Goal: Transaction & Acquisition: Purchase product/service

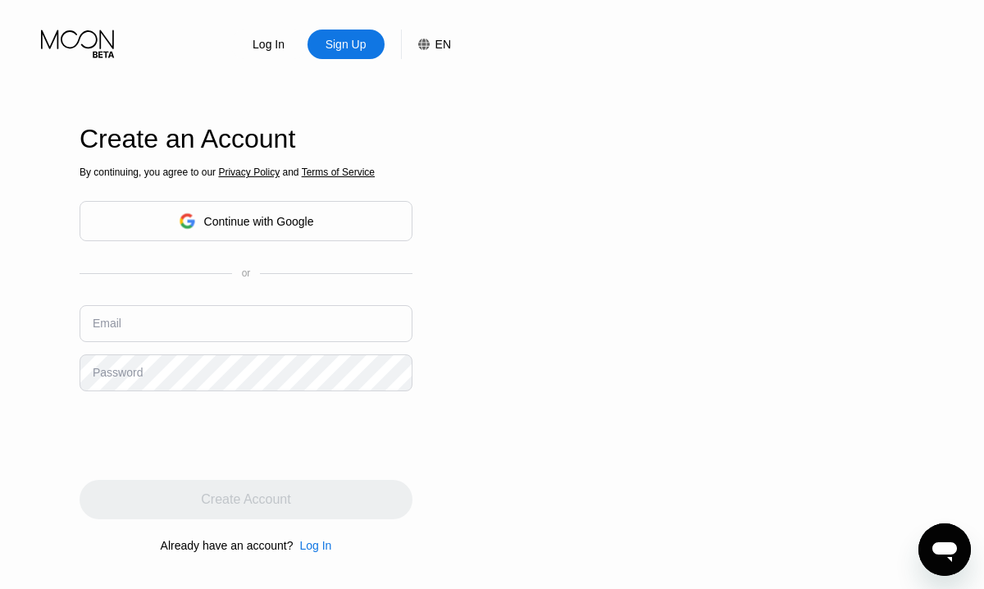
click at [327, 318] on input "text" at bounding box center [246, 323] width 333 height 37
type input "[EMAIL_ADDRESS][DOMAIN_NAME]"
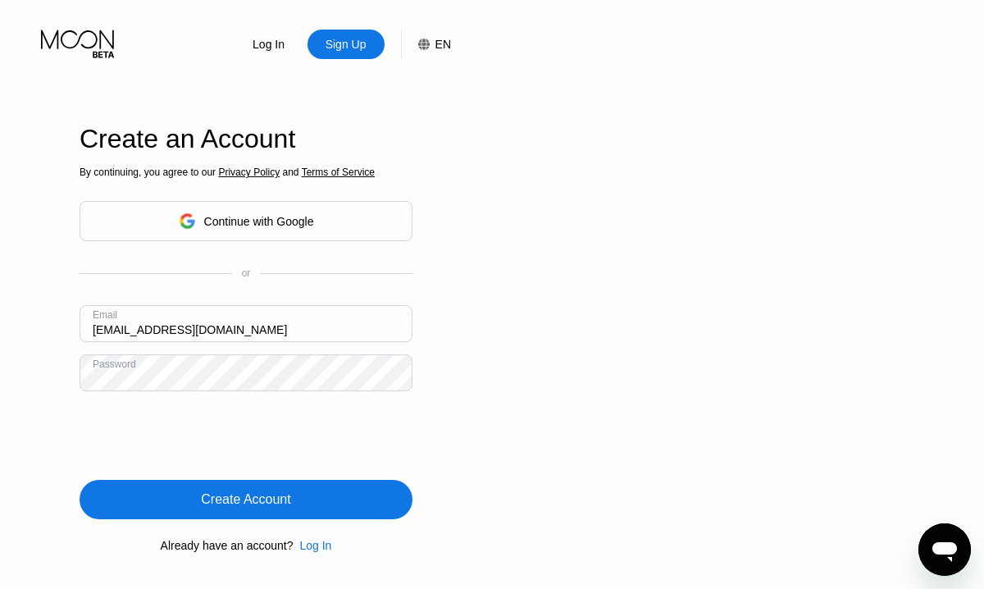
click at [203, 484] on div "Create Account" at bounding box center [246, 499] width 333 height 39
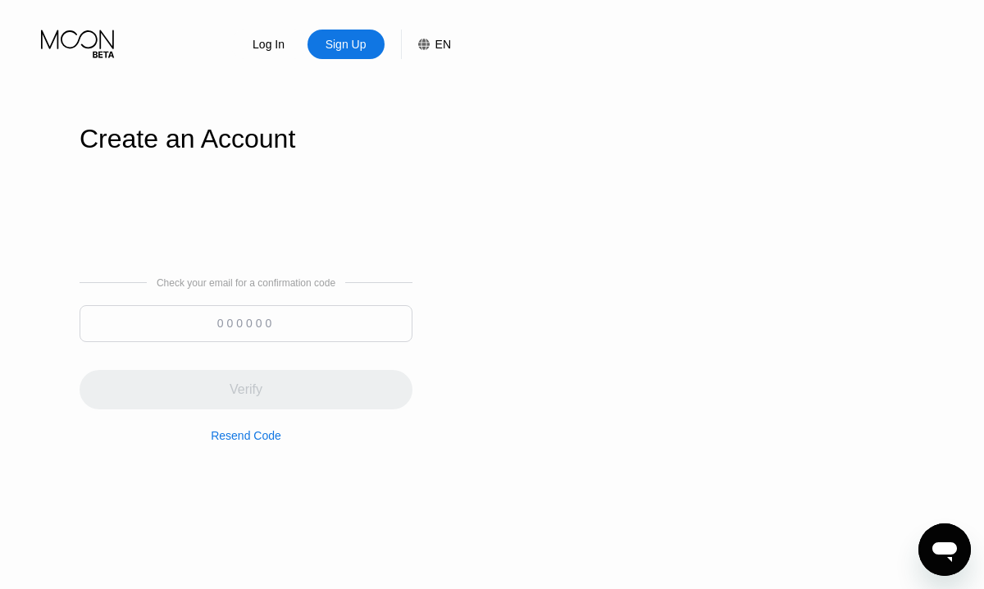
click at [317, 325] on input at bounding box center [246, 323] width 333 height 37
paste input "356171"
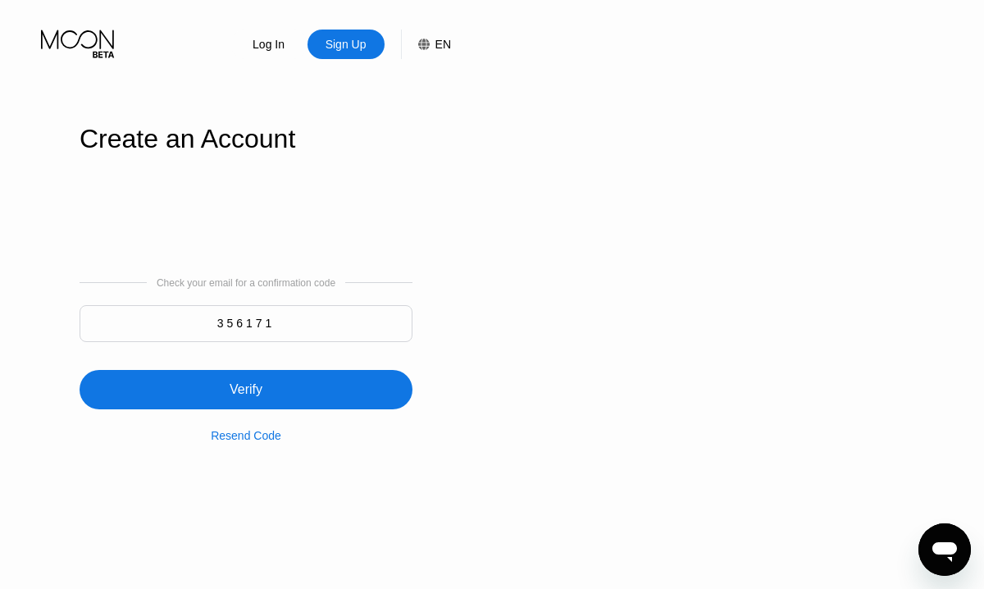
type input "356171"
click at [291, 377] on div "Verify" at bounding box center [246, 389] width 333 height 39
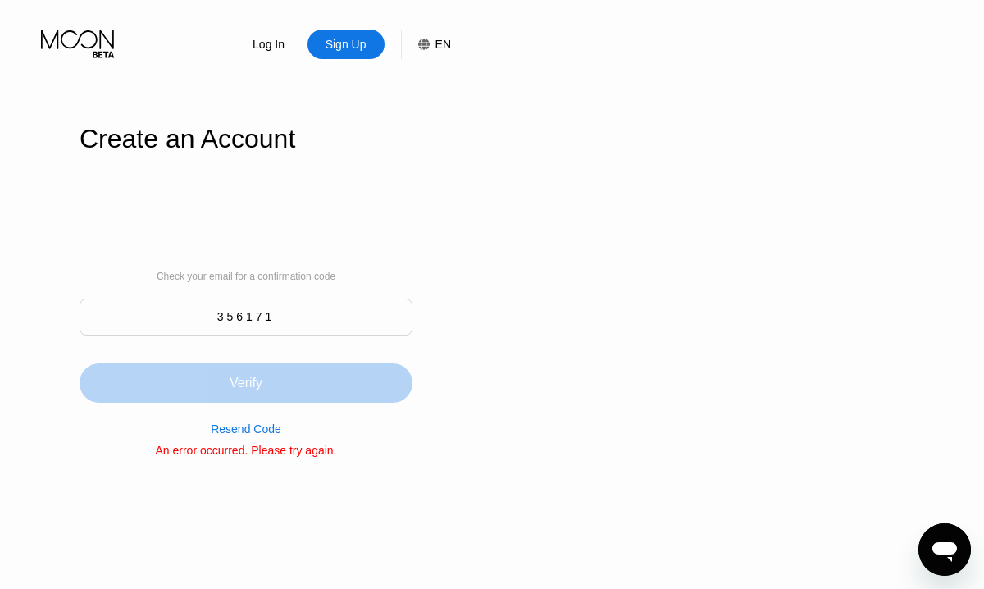
click at [292, 364] on div "Verify" at bounding box center [246, 382] width 333 height 39
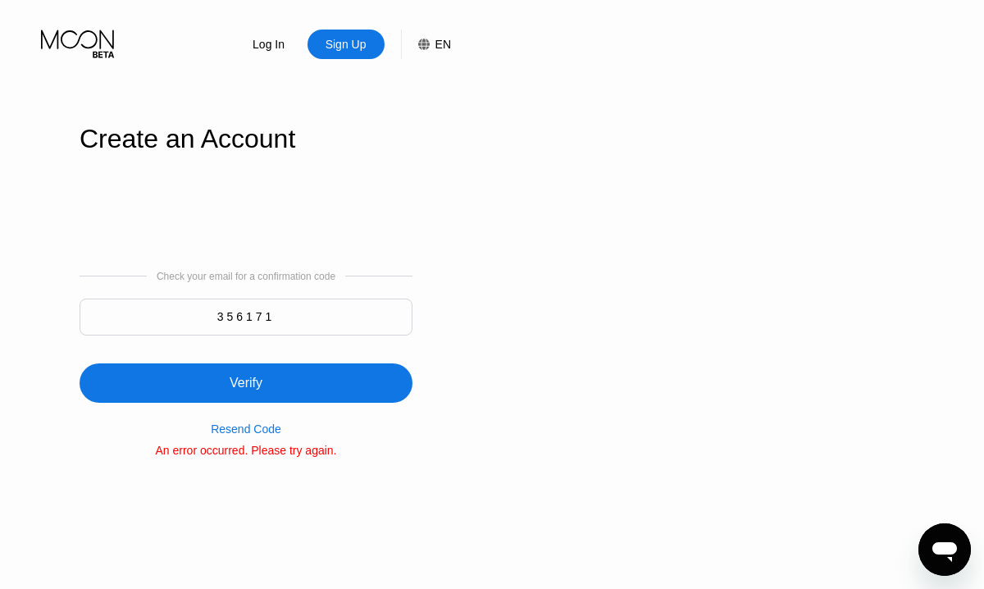
click at [365, 390] on div "Verify" at bounding box center [246, 382] width 333 height 39
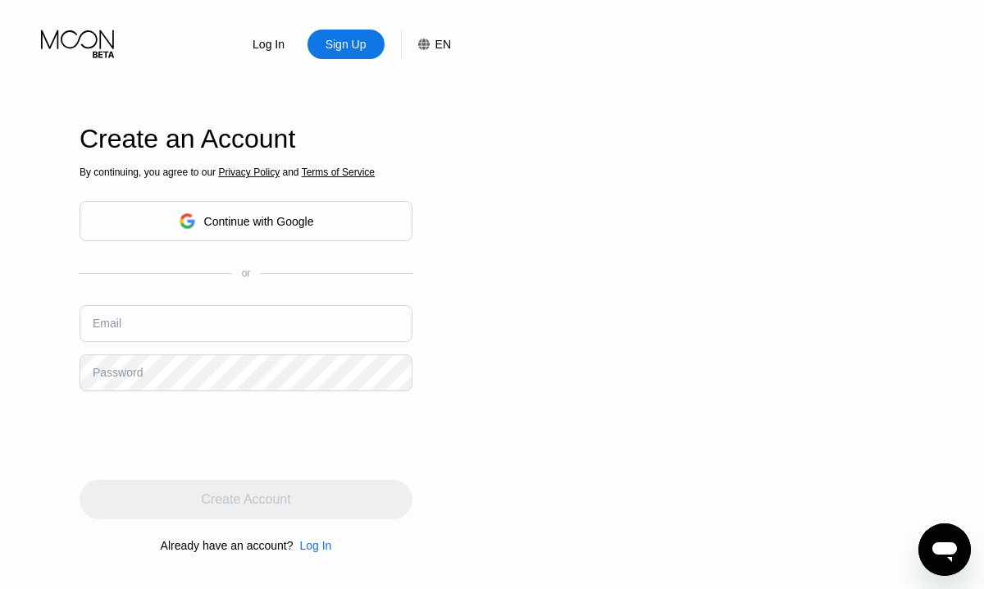
type input "[EMAIL_ADDRESS][DOMAIN_NAME]"
click at [290, 491] on div "Create Account" at bounding box center [246, 499] width 333 height 39
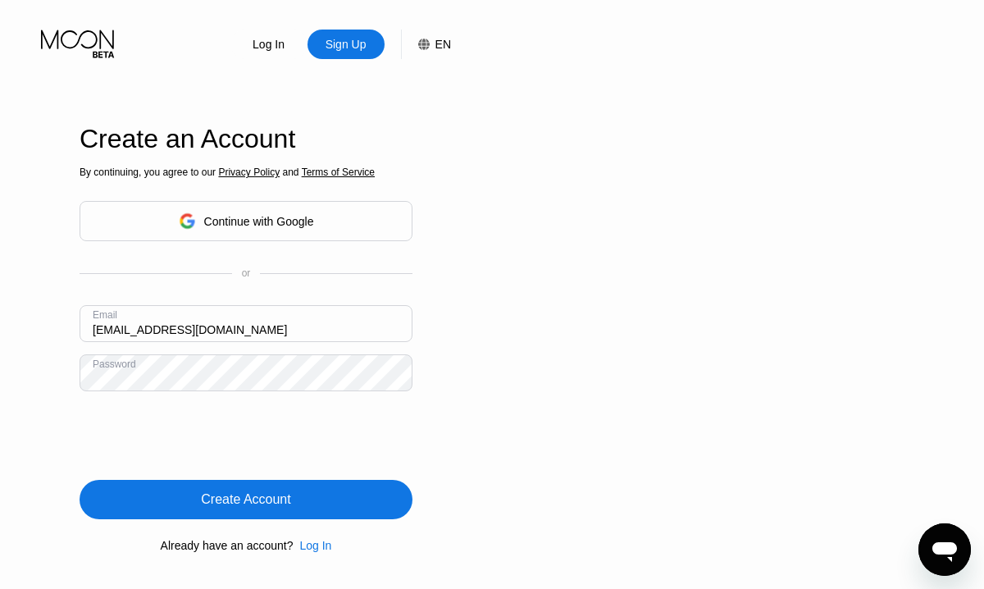
click at [301, 492] on div "Create Account" at bounding box center [246, 499] width 333 height 39
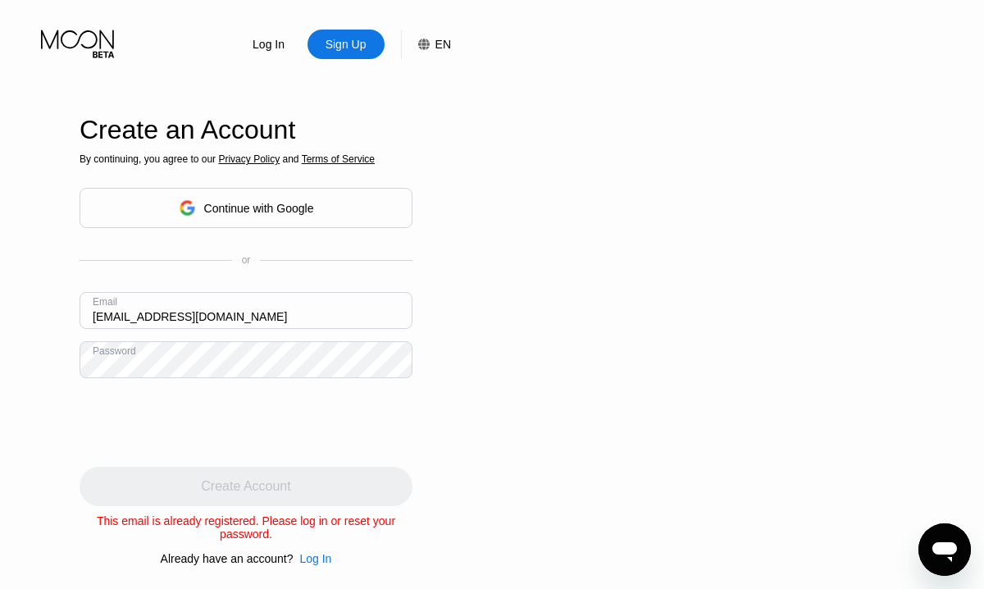
click at [306, 553] on div "Log In" at bounding box center [315, 558] width 32 height 13
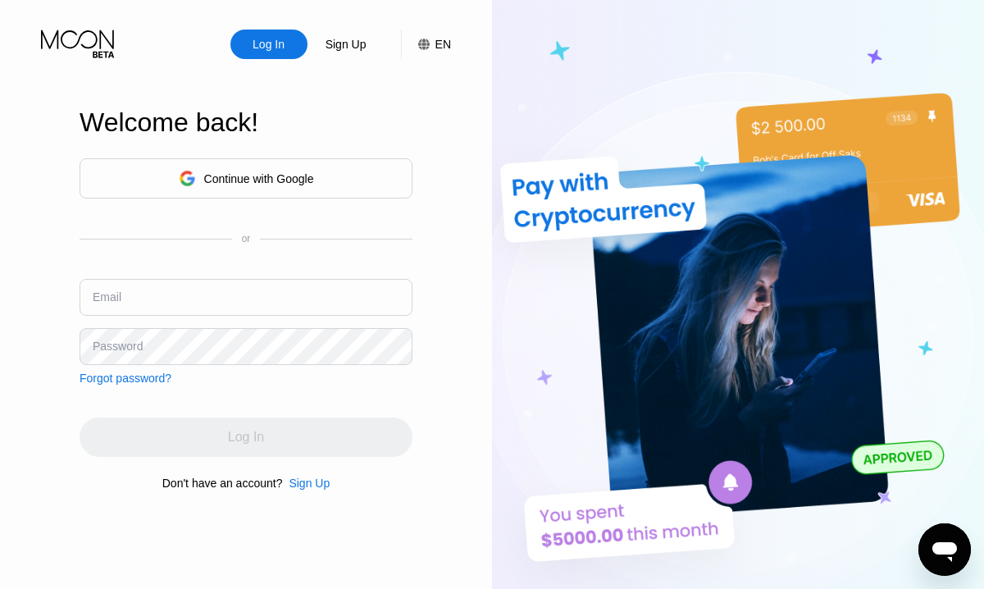
click at [206, 297] on input "text" at bounding box center [246, 297] width 333 height 37
type input "[EMAIL_ADDRESS][DOMAIN_NAME]"
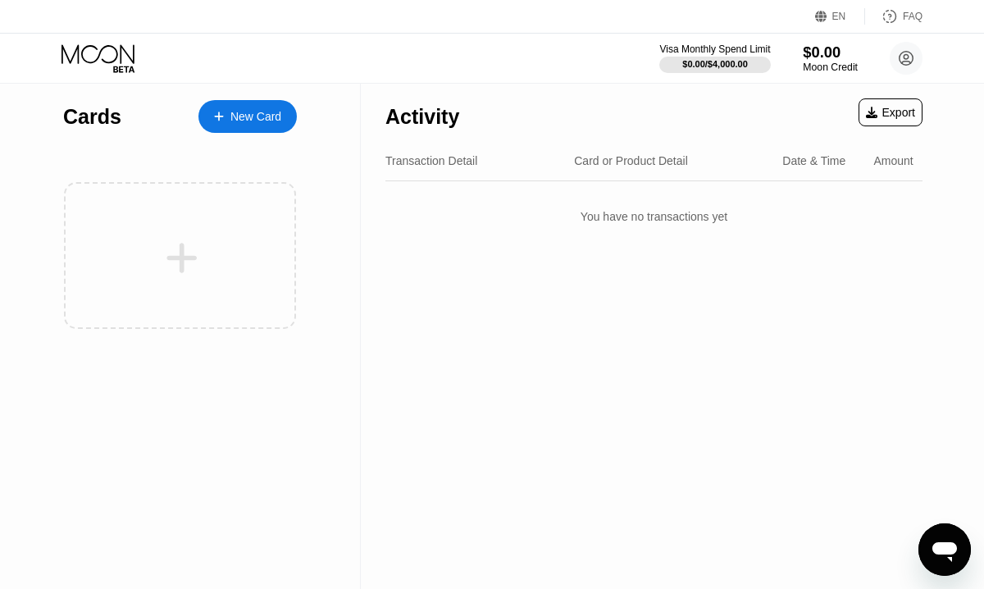
click at [819, 69] on div "Moon Credit" at bounding box center [830, 67] width 55 height 11
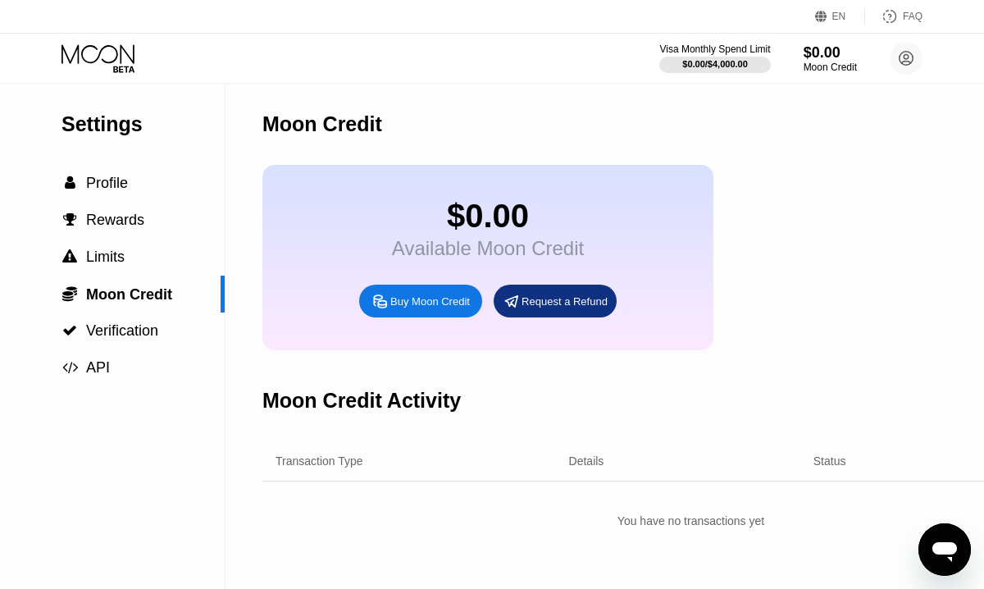
click at [407, 308] on div "Buy Moon Credit" at bounding box center [430, 302] width 80 height 14
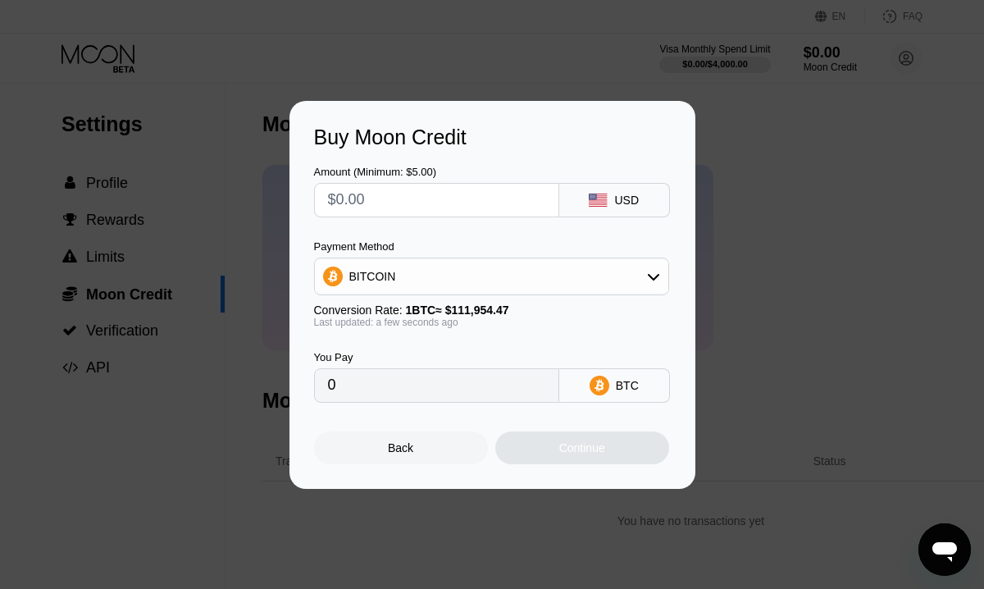
click at [742, 302] on div "Buy Moon Credit Amount (Minimum: $5.00) USD Payment Method BITCOIN Conversion R…" at bounding box center [492, 295] width 984 height 388
click at [404, 438] on div "Back" at bounding box center [401, 448] width 174 height 33
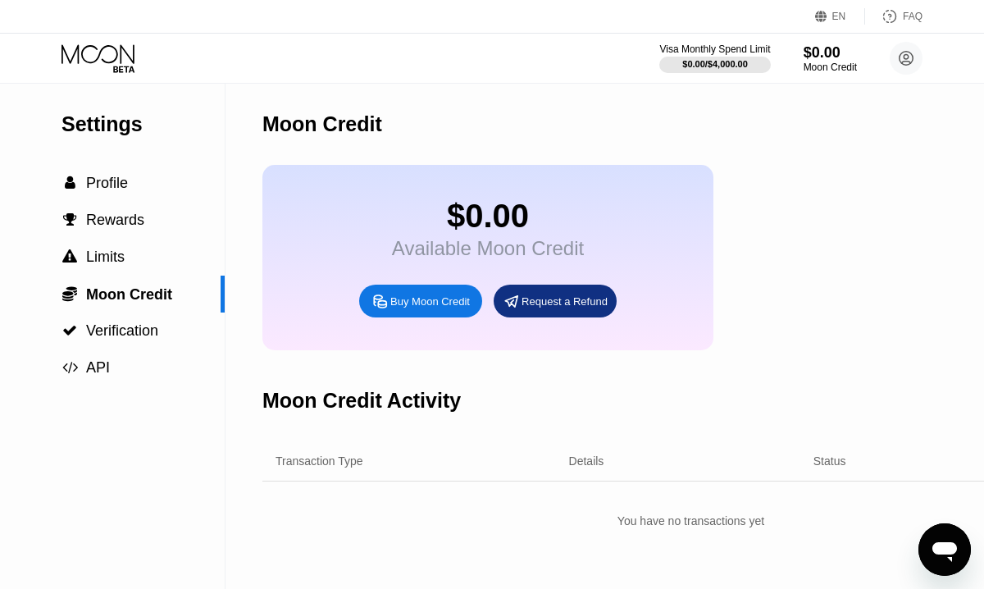
click at [127, 61] on icon at bounding box center [100, 58] width 76 height 29
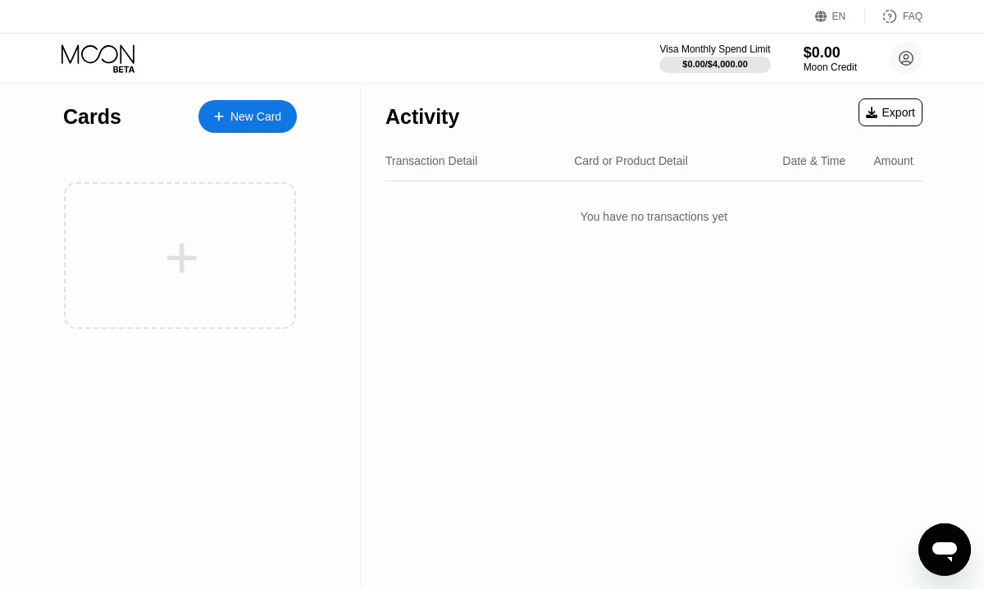
click at [268, 126] on div "New Card" at bounding box center [248, 116] width 98 height 33
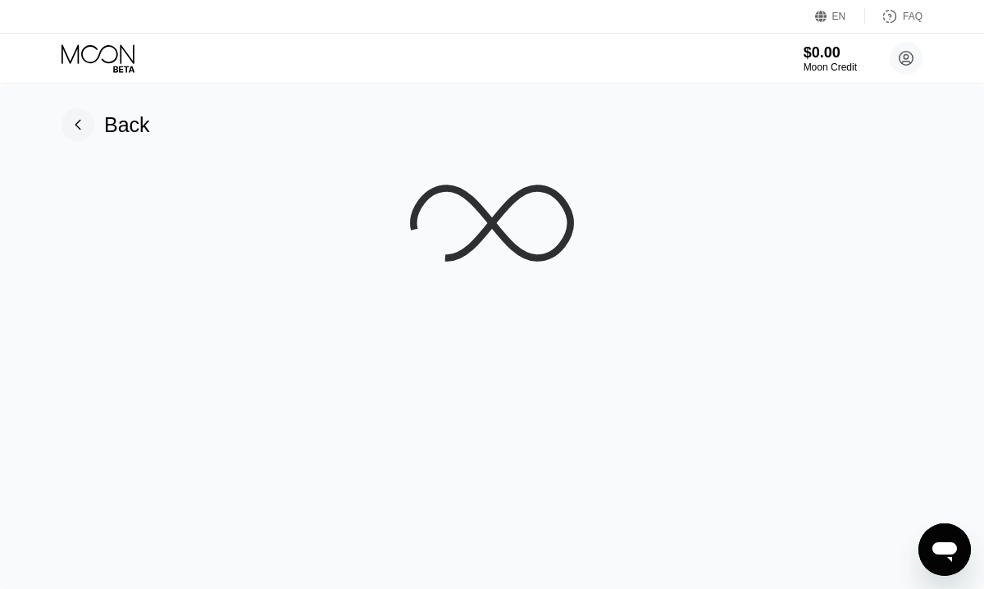
click at [130, 114] on div "Back" at bounding box center [127, 125] width 46 height 24
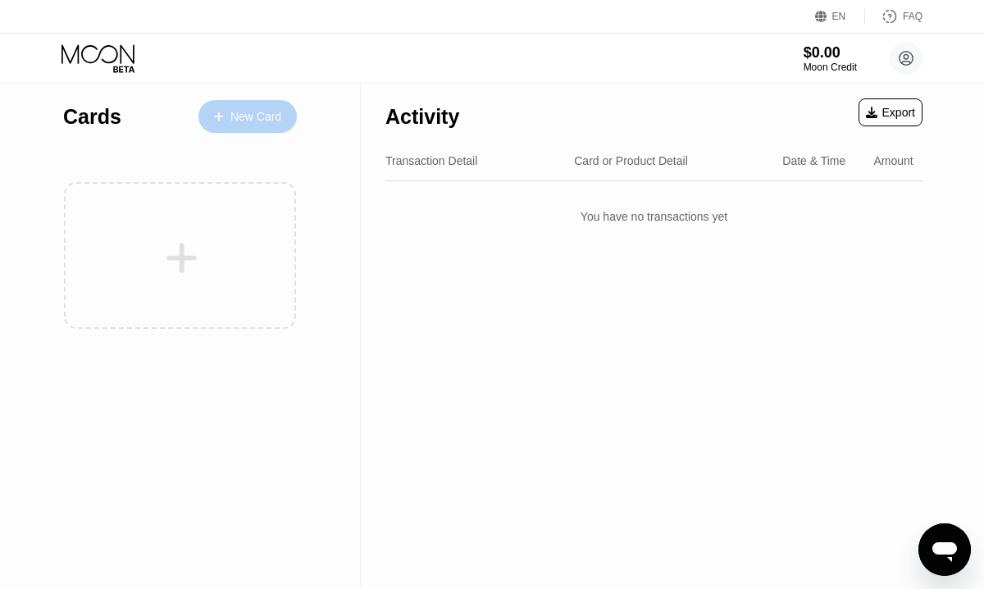
click at [274, 128] on div "New Card" at bounding box center [248, 116] width 98 height 33
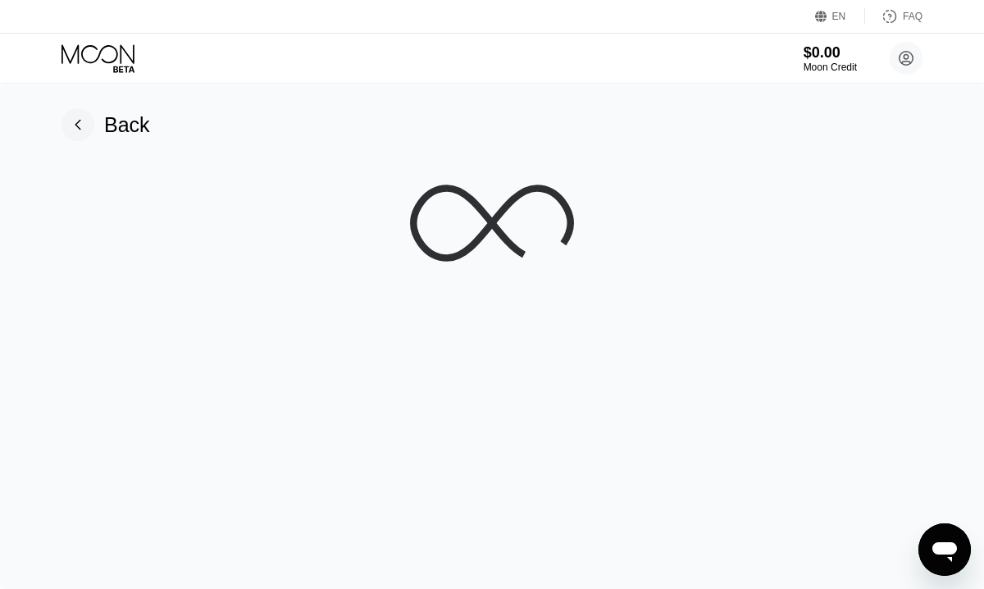
click at [116, 126] on div "Back" at bounding box center [127, 125] width 46 height 24
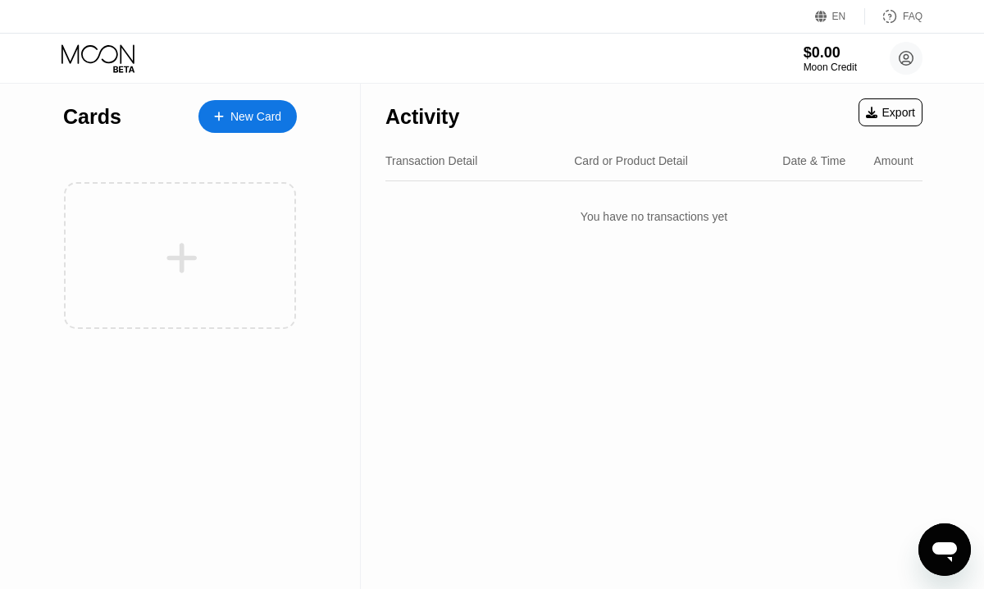
click at [825, 65] on div "Moon Credit" at bounding box center [830, 67] width 53 height 11
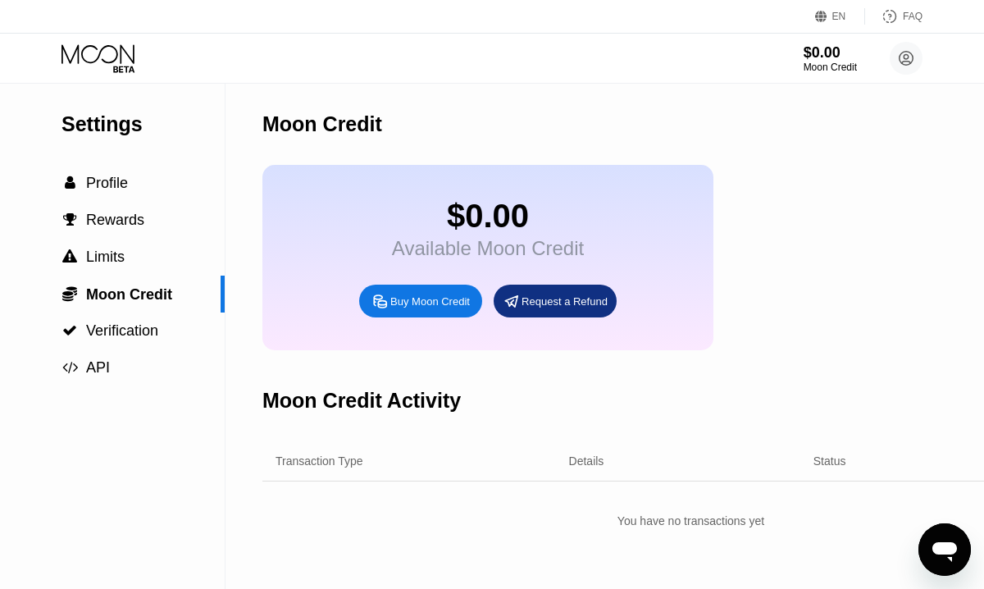
click at [409, 295] on div "Buy Moon Credit" at bounding box center [420, 301] width 123 height 33
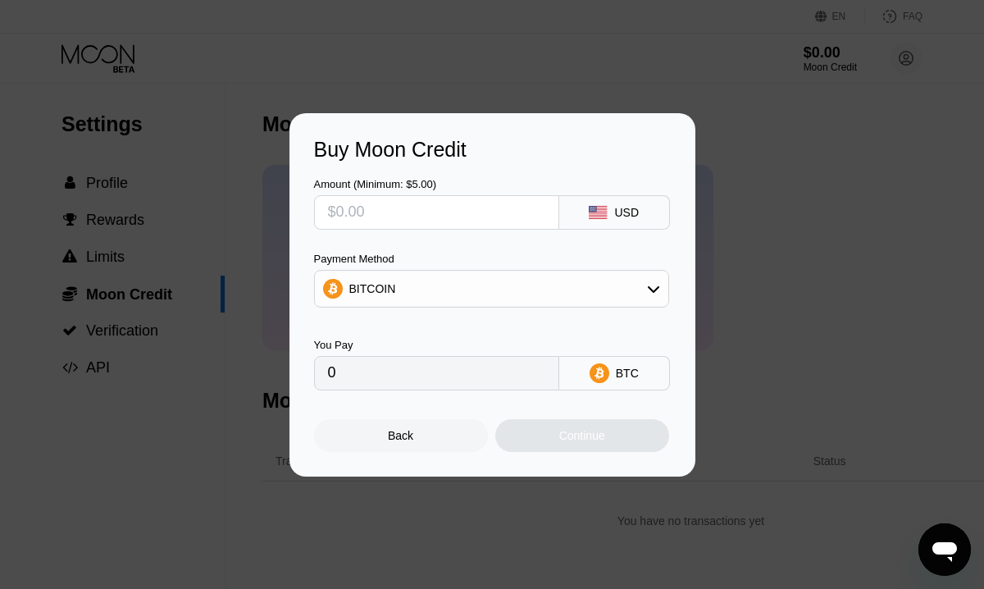
click at [212, 390] on div "Buy Moon Credit Amount (Minimum: $5.00) USD Payment Method BITCOIN You Pay 0 BT…" at bounding box center [492, 294] width 984 height 363
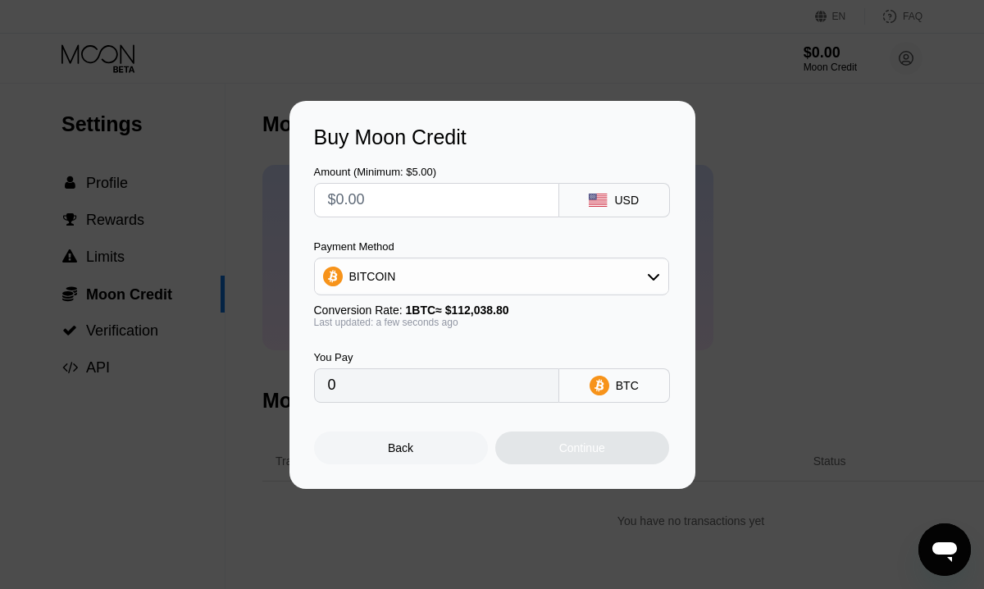
click at [144, 208] on div "Buy Moon Credit Amount (Minimum: $5.00) USD Payment Method BITCOIN Conversion R…" at bounding box center [492, 295] width 984 height 388
click at [364, 432] on div "Back" at bounding box center [401, 448] width 174 height 33
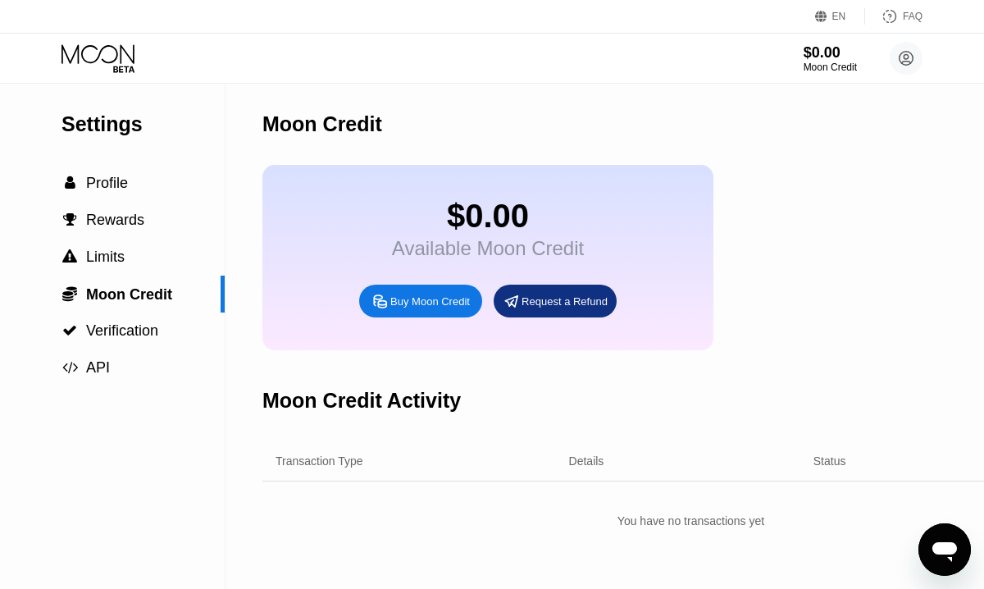
click at [98, 78] on div "$0.00 Moon Credit danielkloka642@gmail.com  Home Settings Support Careers Abou…" at bounding box center [492, 58] width 984 height 49
click at [109, 73] on div "$0.00 Moon Credit danielkloka642@gmail.com  Home Settings Support Careers Abou…" at bounding box center [492, 58] width 984 height 49
click at [116, 69] on icon at bounding box center [123, 69] width 21 height 7
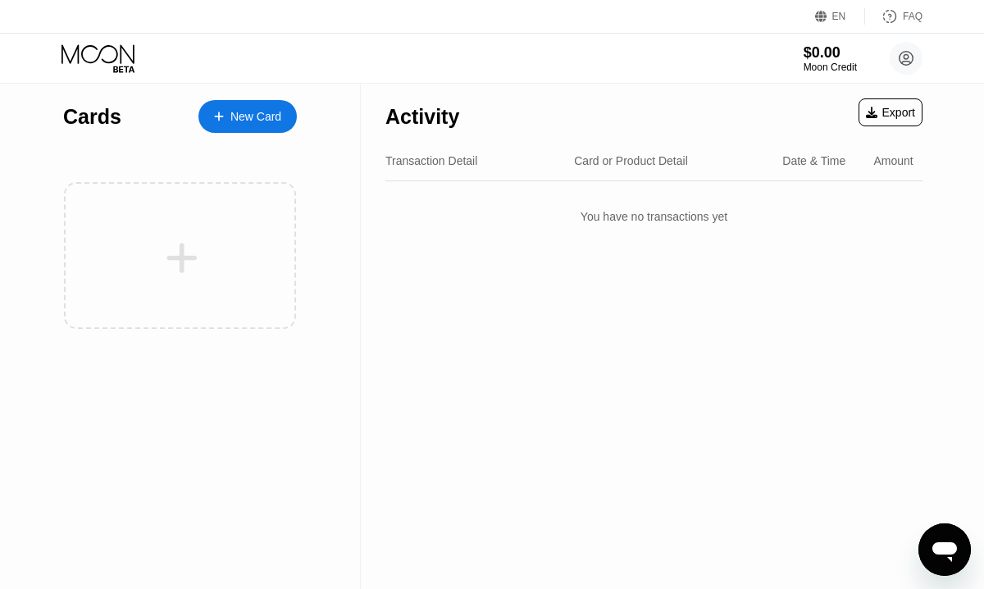
click at [118, 224] on div at bounding box center [180, 255] width 232 height 147
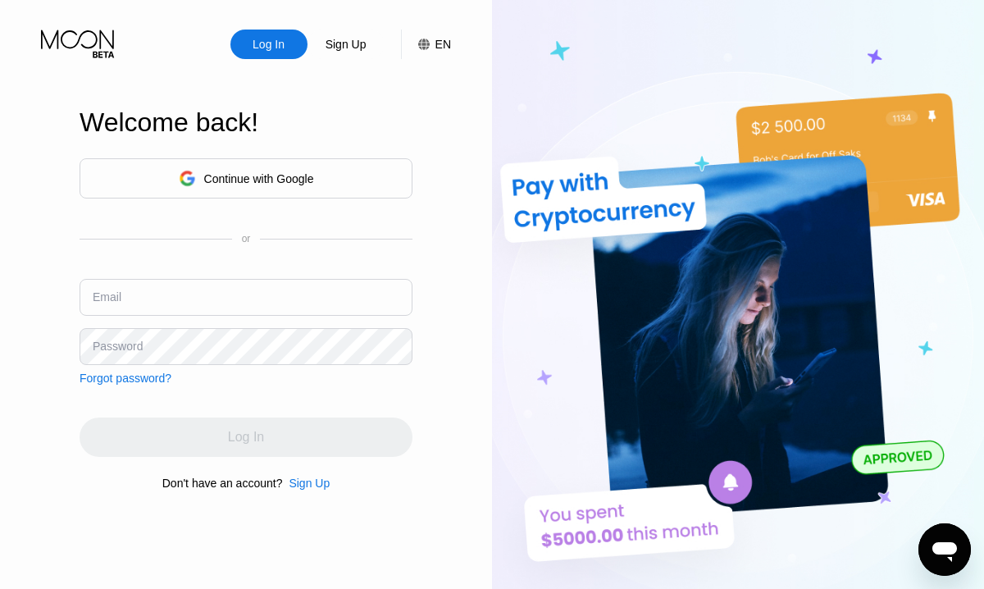
type input "[EMAIL_ADDRESS][DOMAIN_NAME]"
click at [290, 409] on div "Continue with Google or Email danielkloka642@gmail.com Password Forgot password…" at bounding box center [246, 324] width 333 height 333
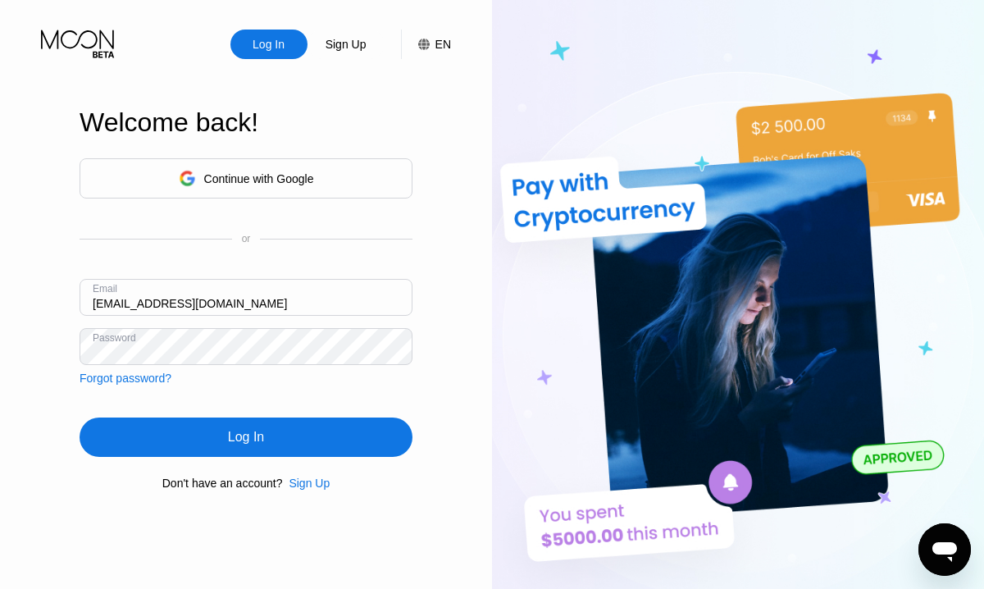
click at [263, 449] on div "Log In" at bounding box center [246, 437] width 333 height 39
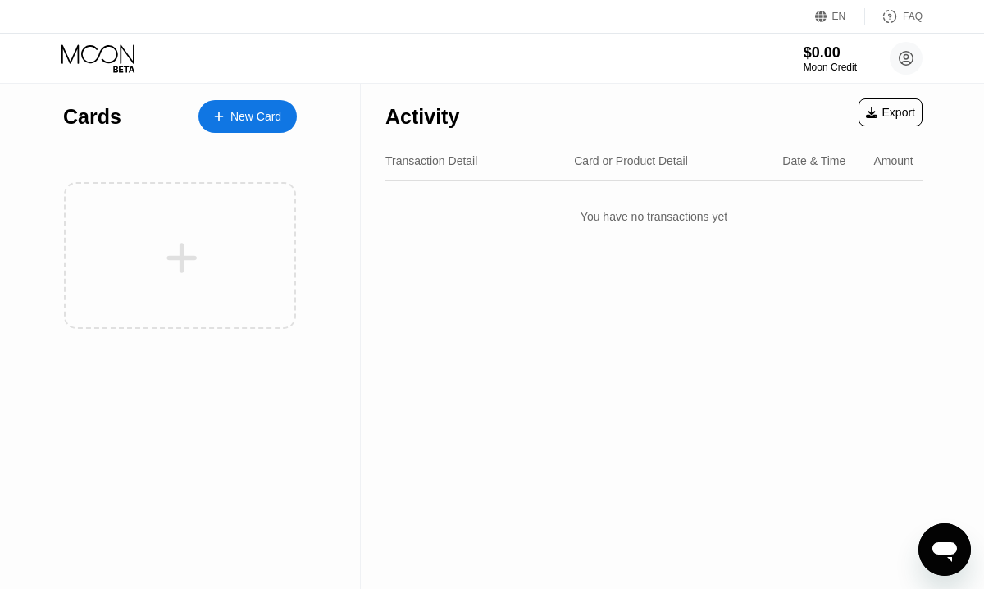
click at [283, 118] on div "New Card" at bounding box center [248, 116] width 98 height 33
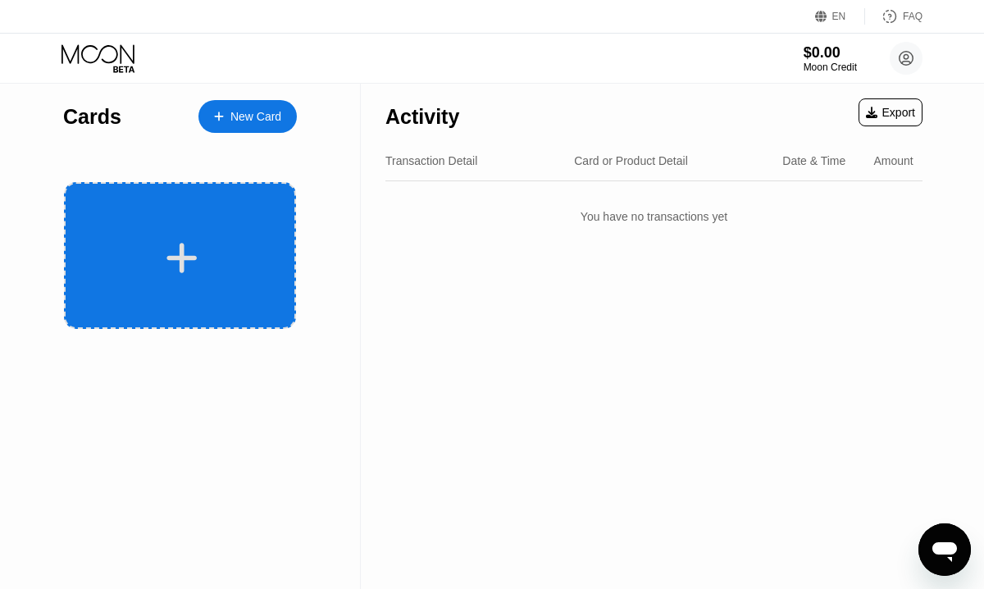
click at [241, 257] on div at bounding box center [181, 258] width 203 height 37
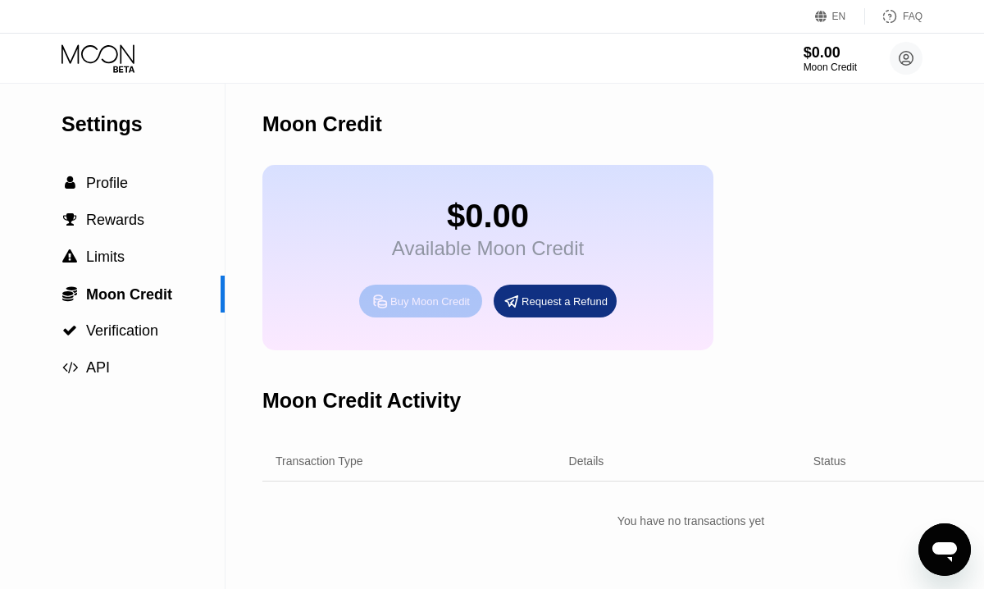
click at [398, 297] on div "Buy Moon Credit" at bounding box center [430, 302] width 80 height 14
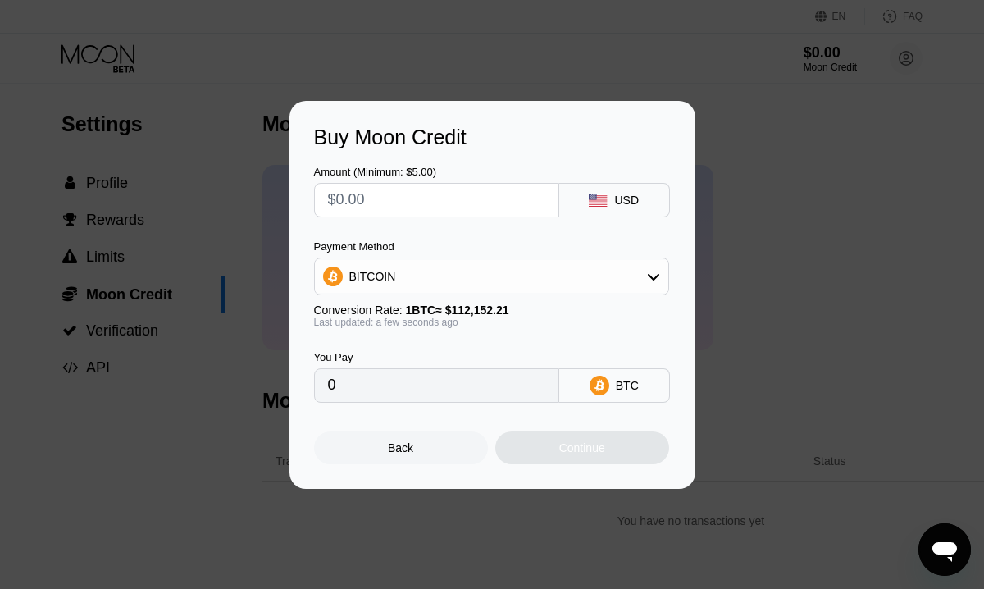
click at [569, 245] on div "Payment Method" at bounding box center [491, 246] width 355 height 12
click at [548, 273] on div "BITCOIN" at bounding box center [492, 276] width 354 height 33
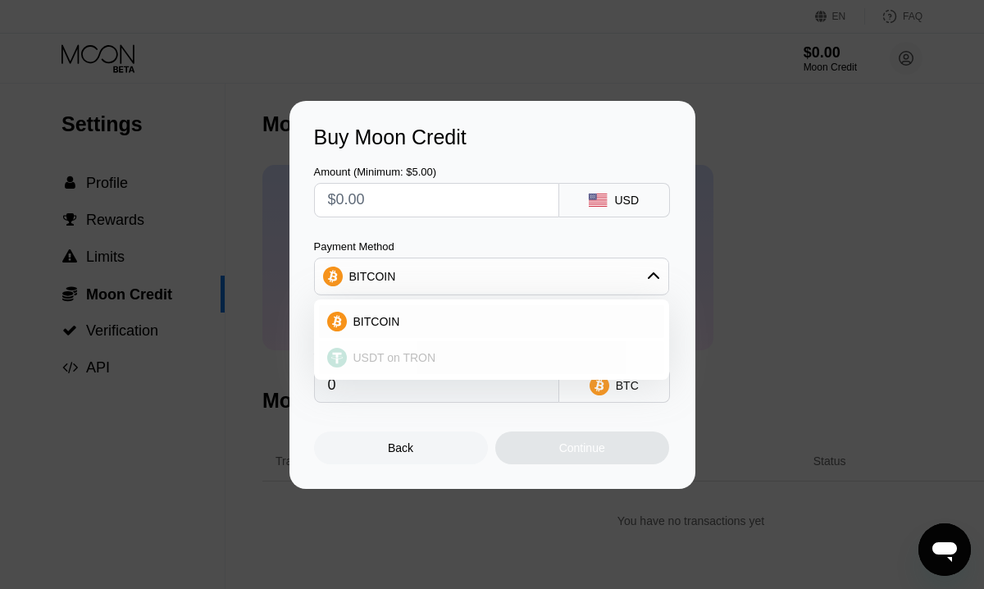
click at [462, 353] on div "USDT on TRON" at bounding box center [501, 357] width 309 height 13
type input "0.00"
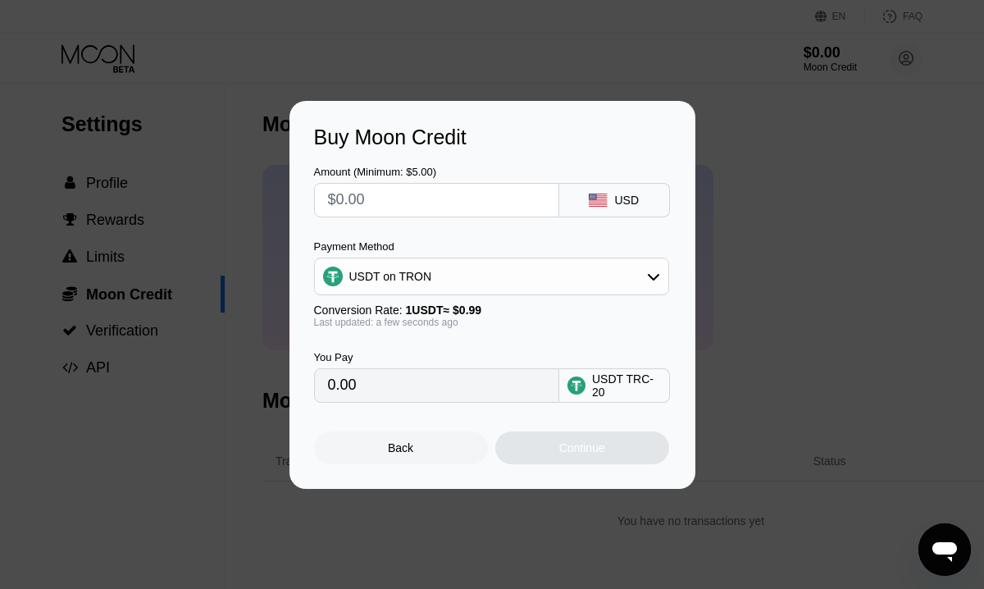
click at [450, 181] on div "Amount (Minimum: $5.00)" at bounding box center [436, 192] width 245 height 52
click at [441, 199] on input "text" at bounding box center [436, 200] width 217 height 33
type input "$15"
type input "15.15"
type input "$158"
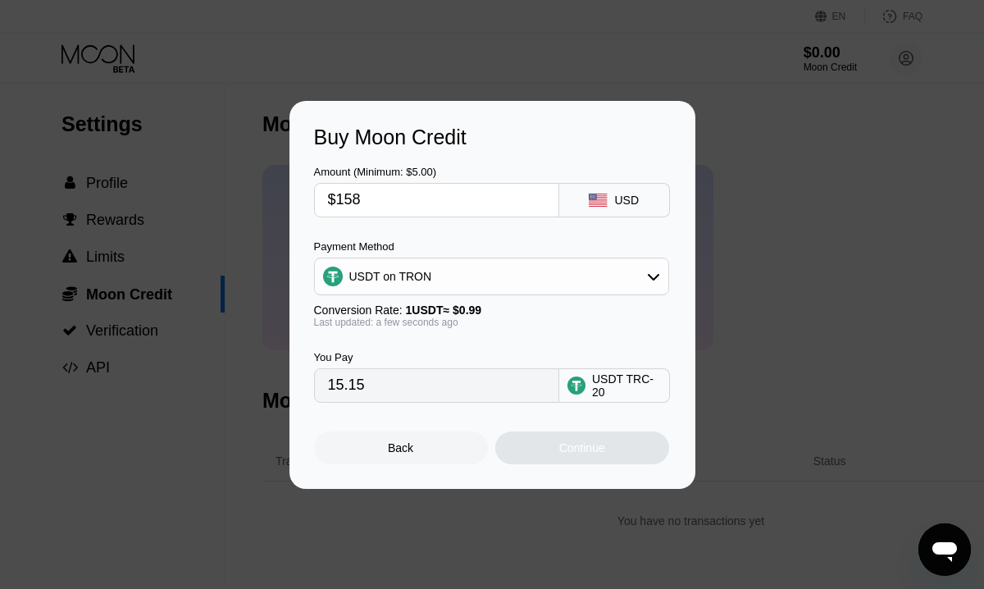
type input "159.60"
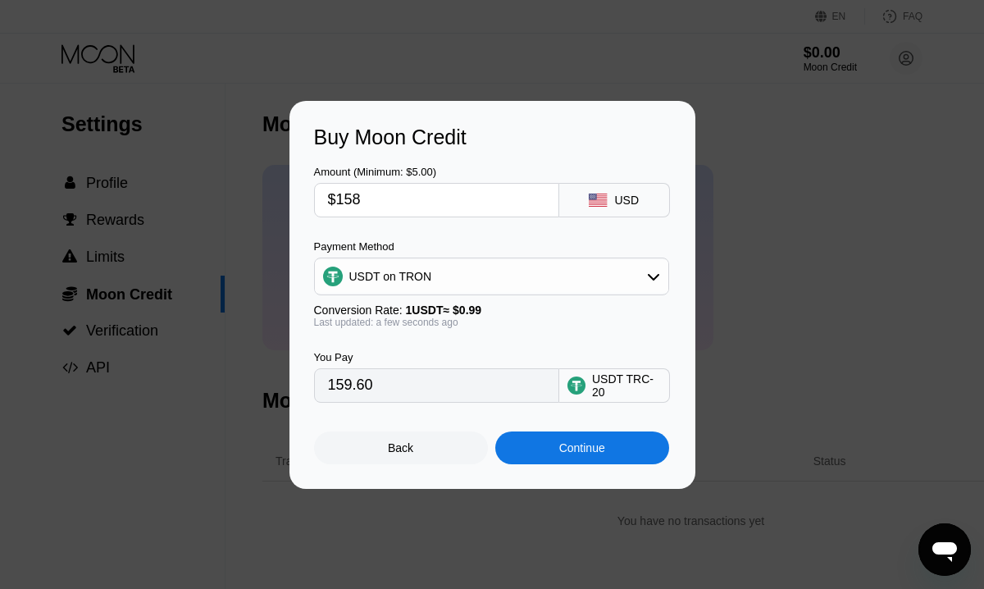
type input "$15"
type input "15.15"
type input "$157"
type input "158.59"
type input "$157.5"
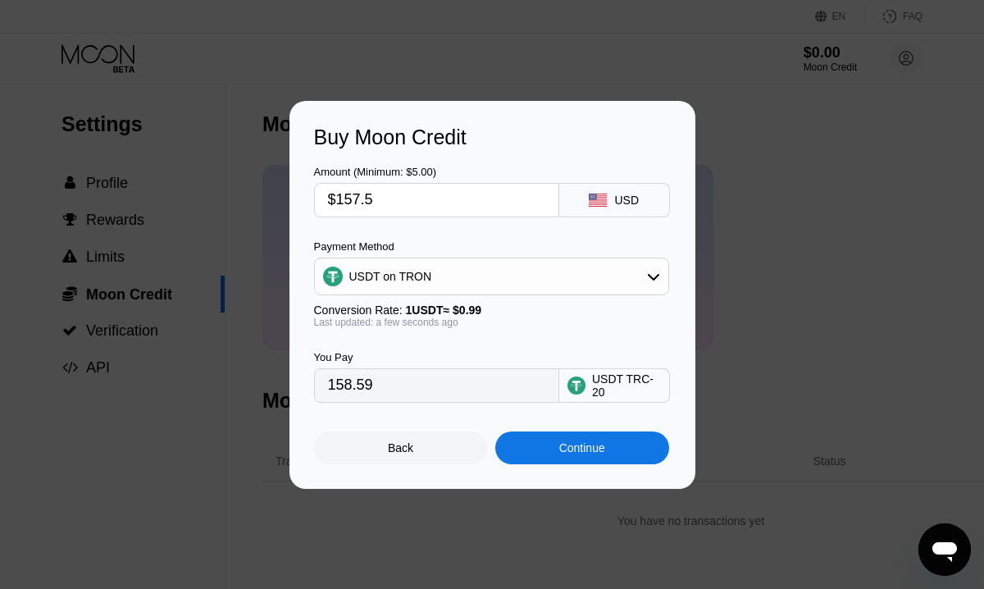
type input "159.09"
type input "$157."
type input "158.59"
type input "$157.5"
type input "159.09"
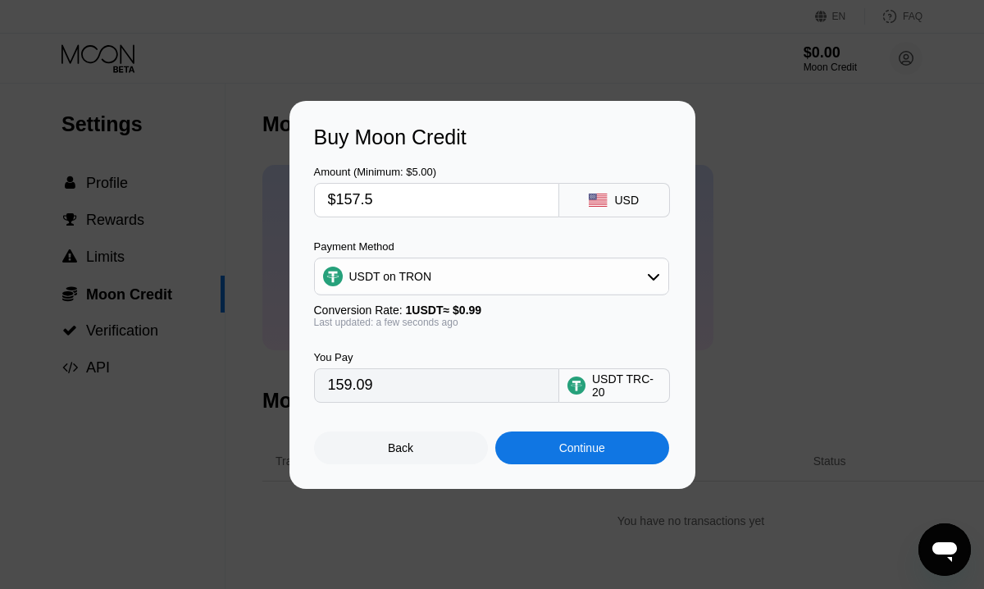
type input "$157."
type input "158.59"
type input "$157.4"
type input "158.99"
type input "$157.4"
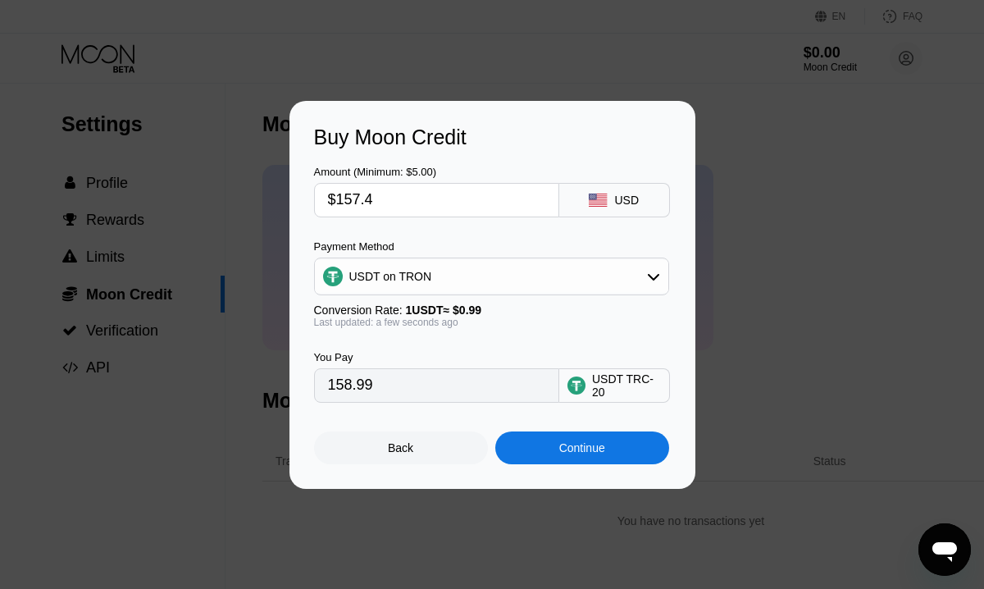
click at [583, 443] on div "Continue" at bounding box center [582, 447] width 46 height 13
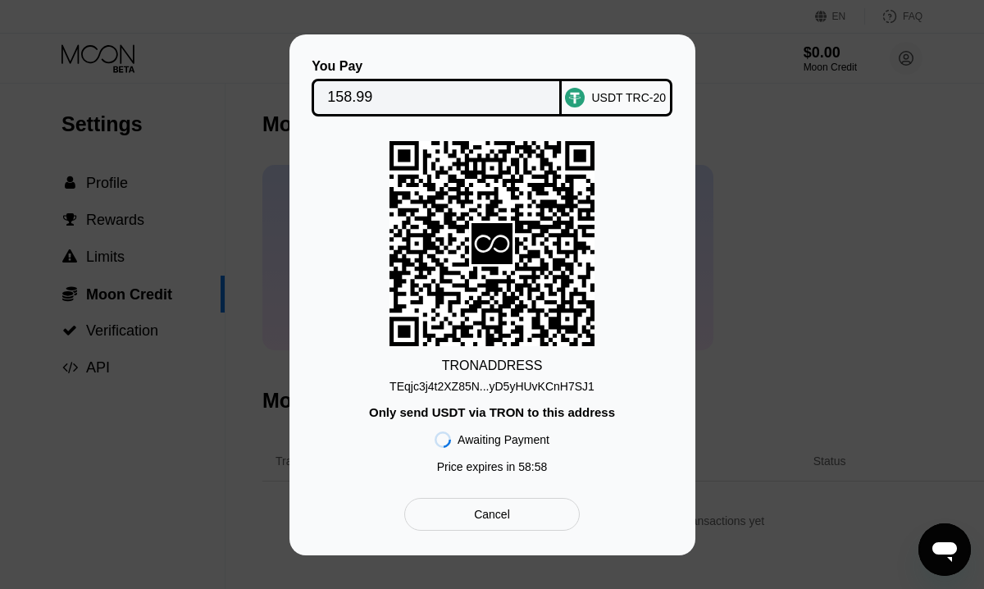
click at [532, 389] on div "TEqjc3j4t2XZ85N...yD5yHUvKCnH7SJ1" at bounding box center [492, 386] width 205 height 13
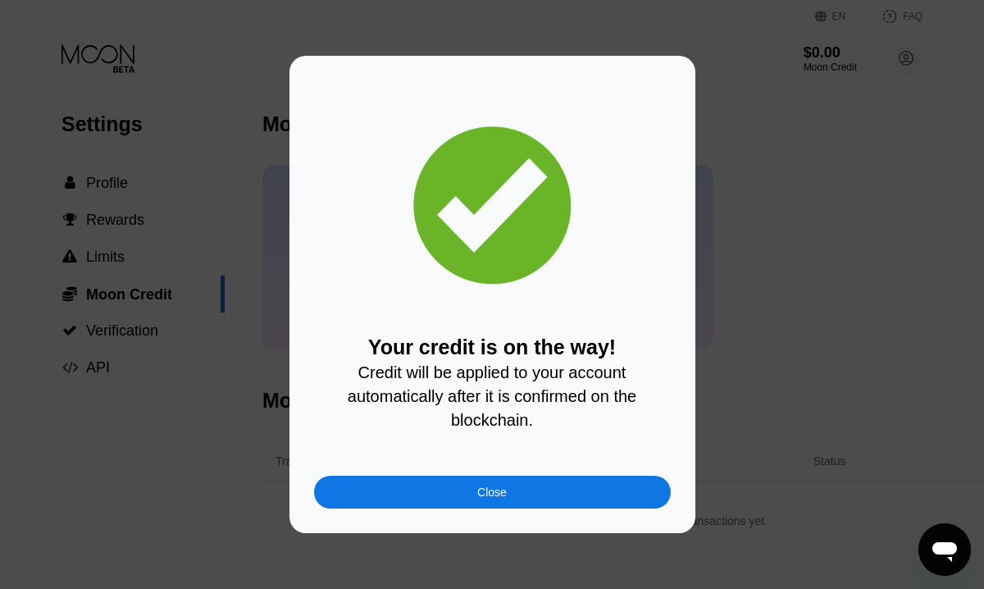
click at [519, 514] on div "Your credit is on the way! Credit will be applied to your account automatically…" at bounding box center [493, 294] width 406 height 477
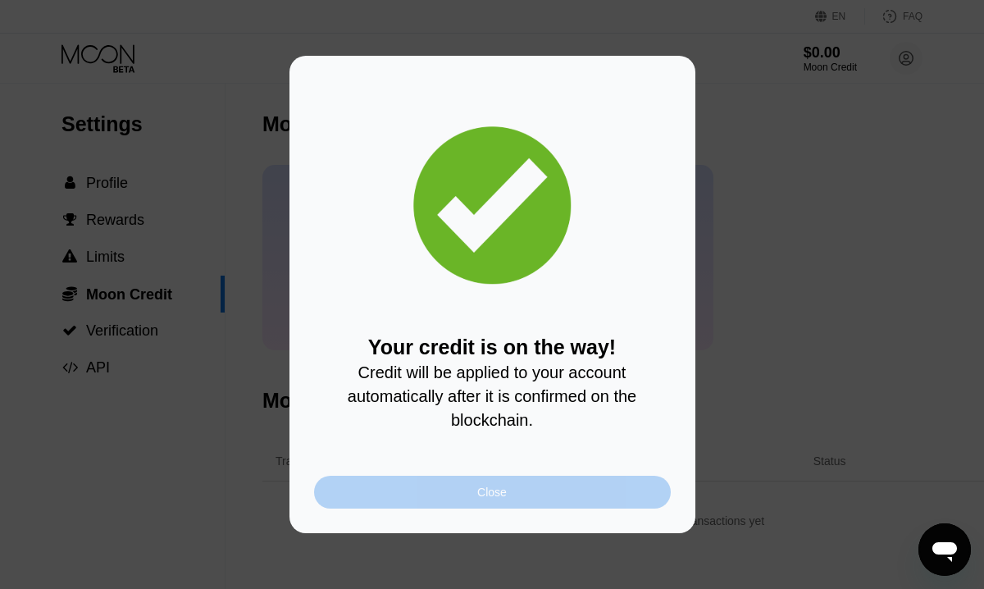
click at [520, 501] on div "Close" at bounding box center [492, 492] width 357 height 33
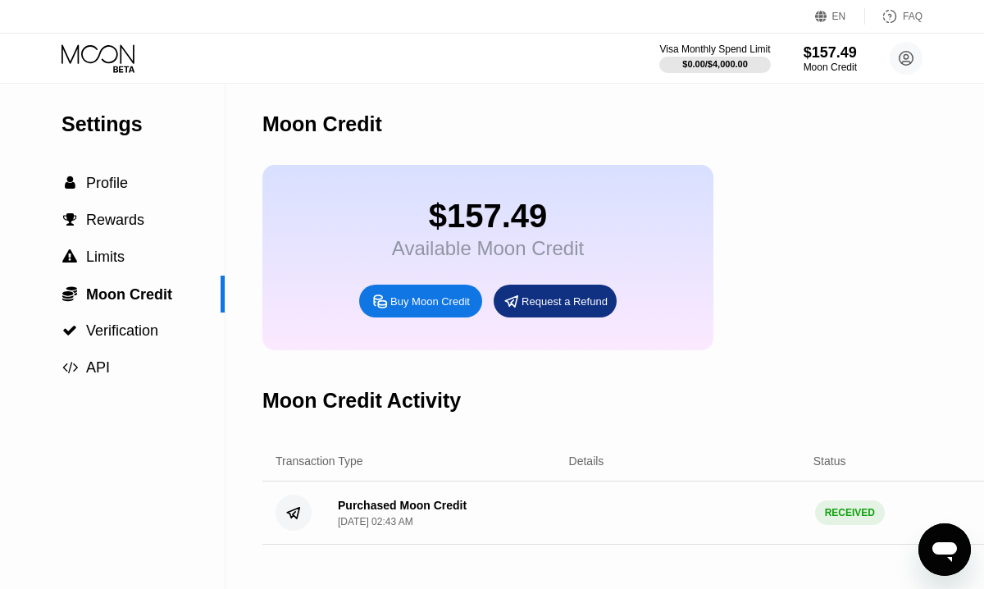
click at [443, 308] on div "Buy Moon Credit" at bounding box center [430, 302] width 80 height 14
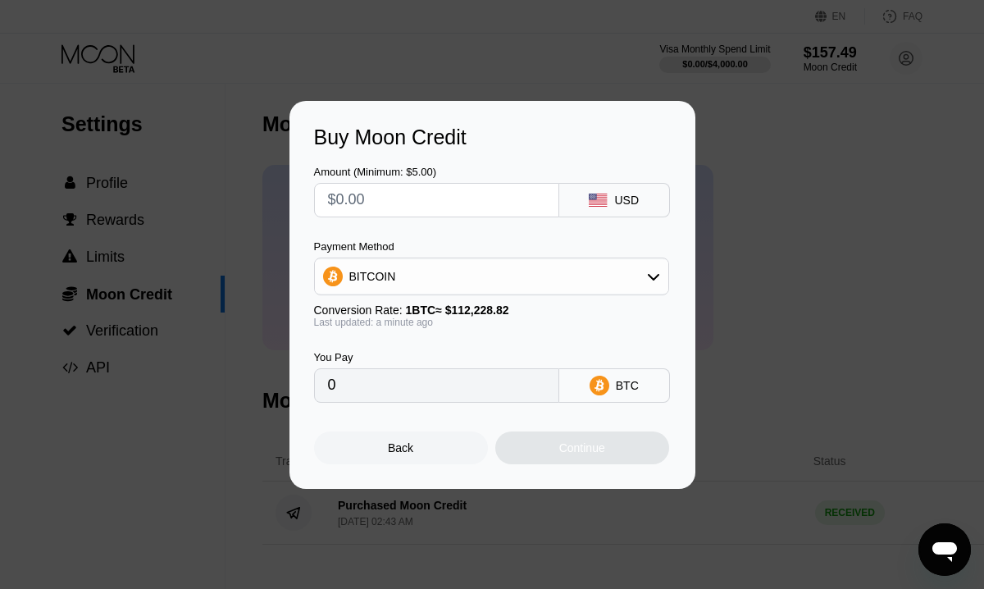
click at [481, 263] on div "BITCOIN" at bounding box center [492, 276] width 354 height 33
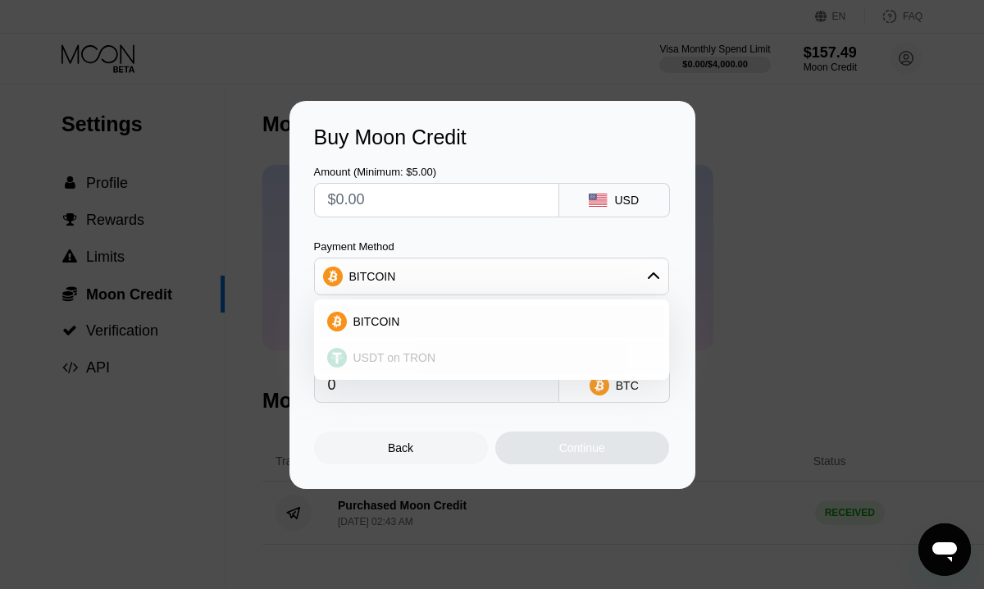
click at [419, 354] on span "USDT on TRON" at bounding box center [395, 357] width 83 height 13
type input "0.00"
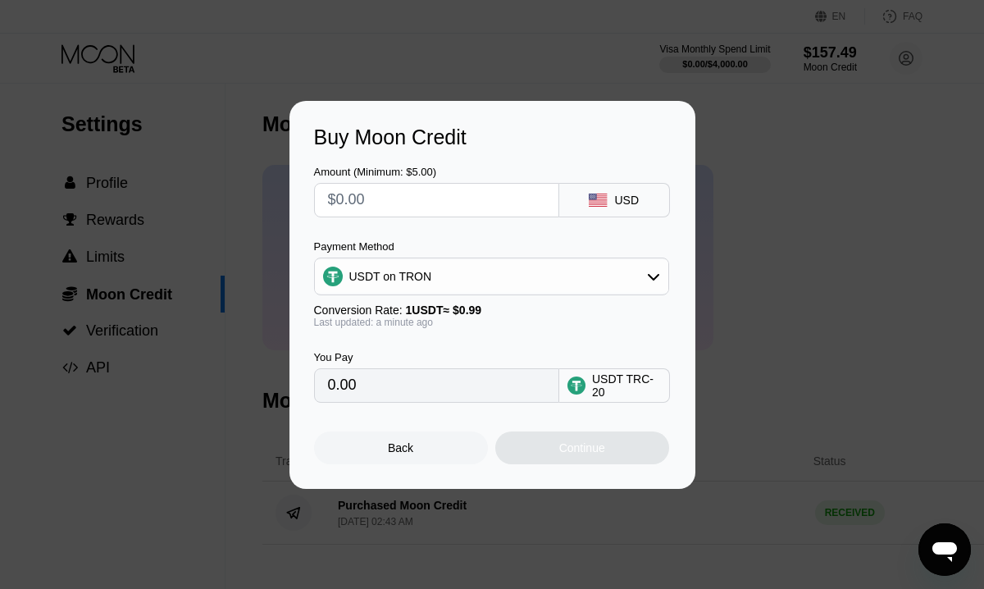
click at [441, 203] on input "text" at bounding box center [436, 200] width 217 height 33
type input "$2"
type input "2.02"
type input "$25"
type input "25.25"
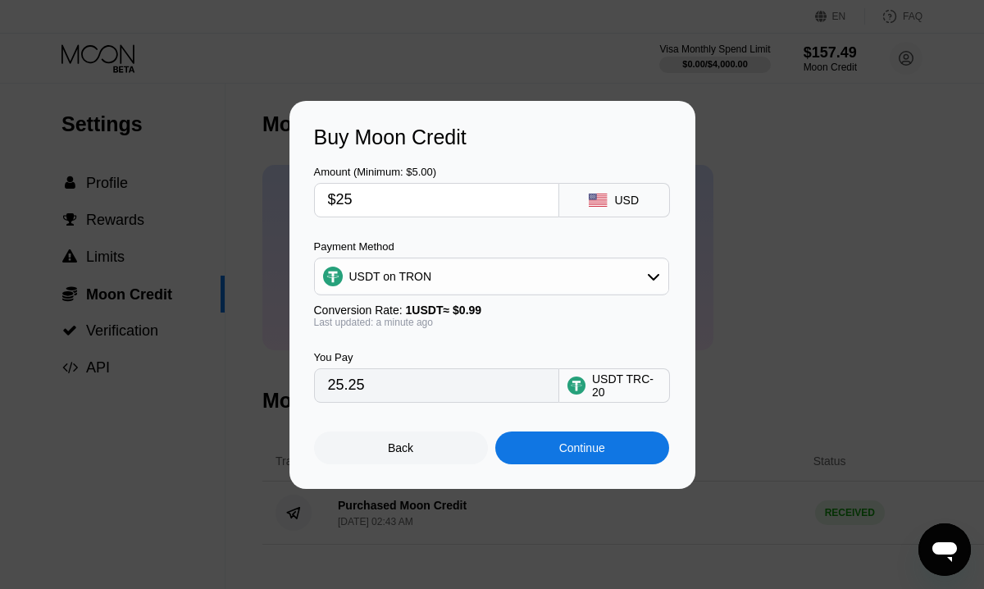
type input "$25"
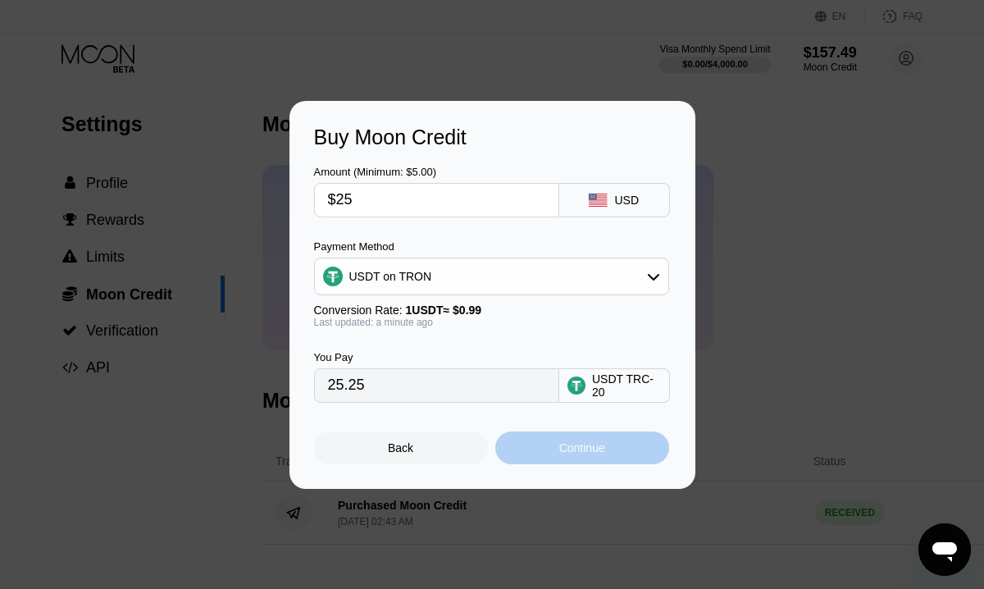
click at [624, 445] on div "Continue" at bounding box center [582, 448] width 174 height 33
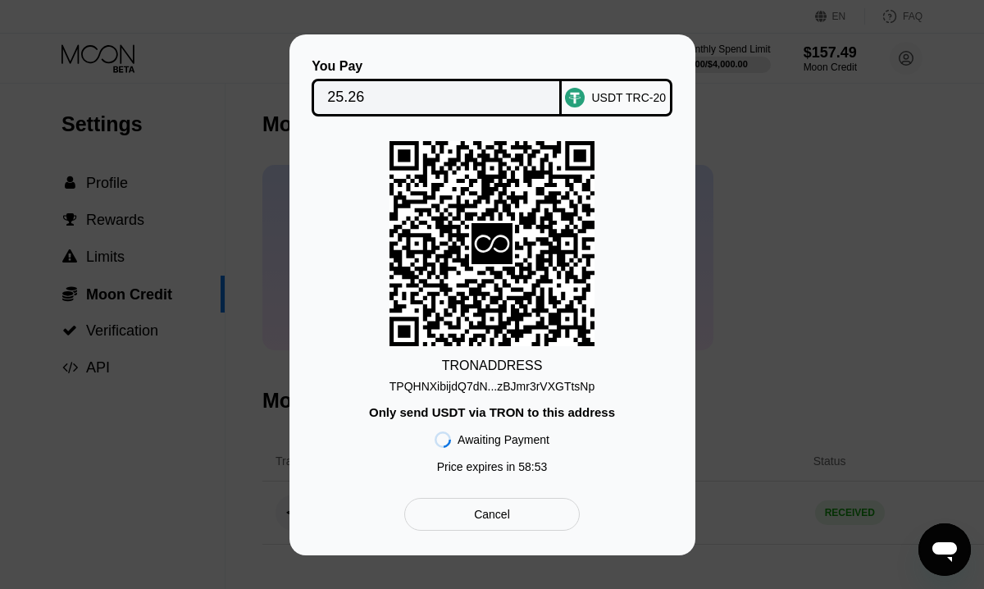
click at [591, 383] on div "TPQHNXibijdQ7dN...zBJmr3rVXGTtsNp" at bounding box center [493, 386] width 206 height 13
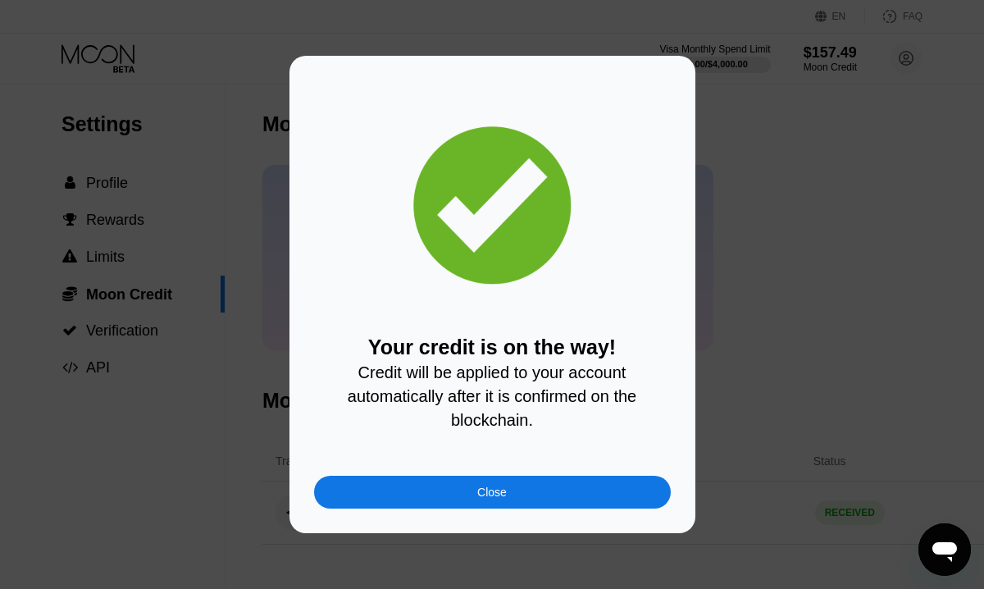
click at [559, 499] on div "Close" at bounding box center [492, 492] width 357 height 33
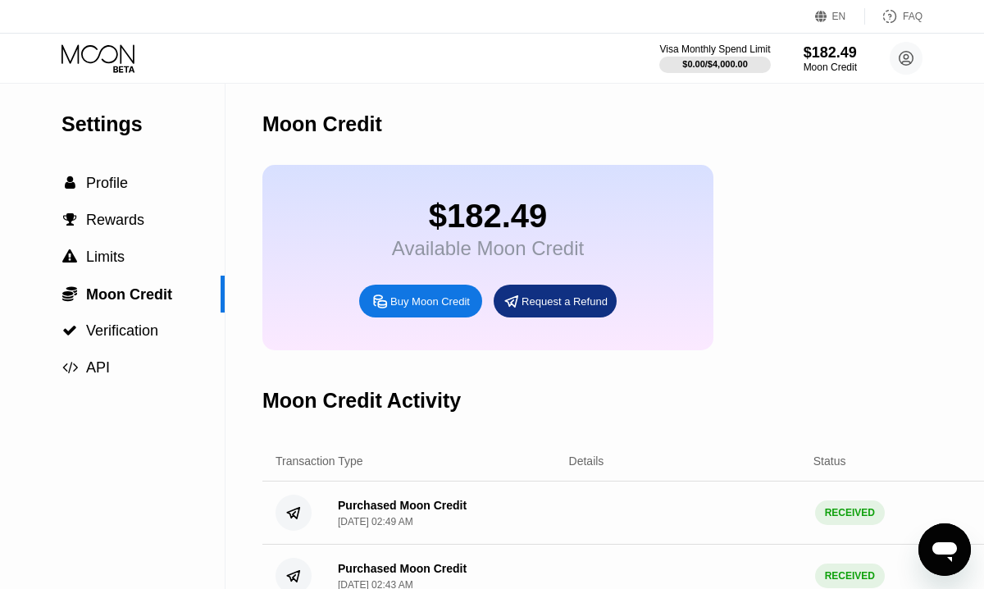
click at [104, 58] on icon at bounding box center [100, 58] width 76 height 29
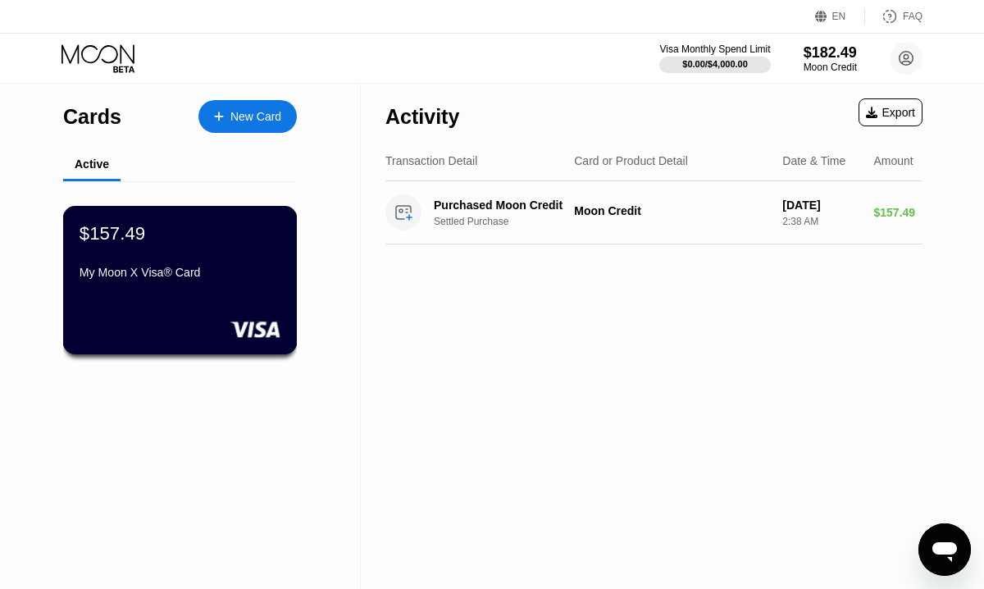
click at [219, 248] on div "$157.49 My Moon X Visa® Card" at bounding box center [180, 253] width 201 height 63
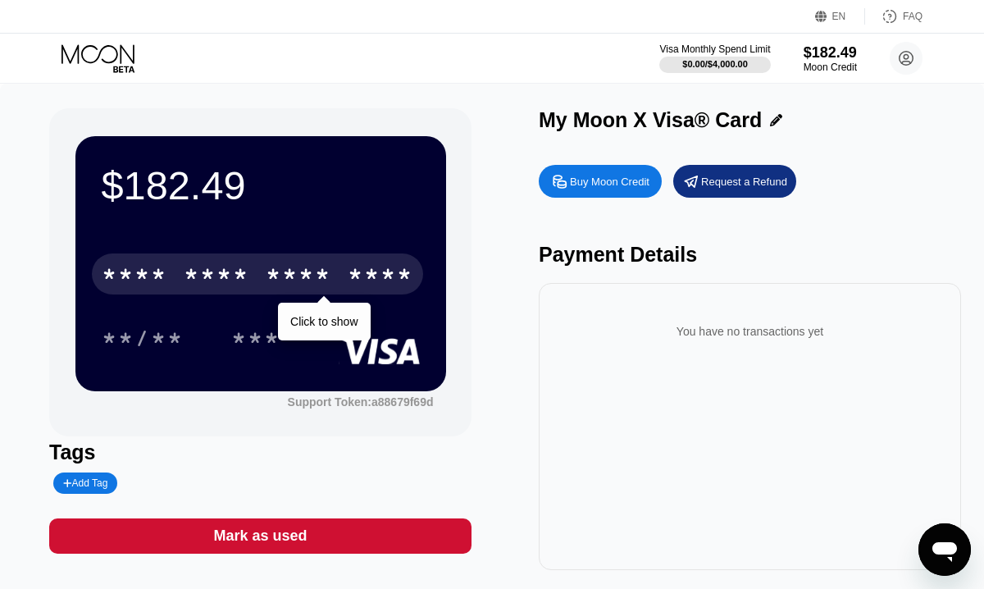
click at [322, 287] on div "* * * *" at bounding box center [299, 276] width 66 height 26
click at [350, 276] on div "1512" at bounding box center [381, 276] width 66 height 26
